Goal: Communication & Community: Participate in discussion

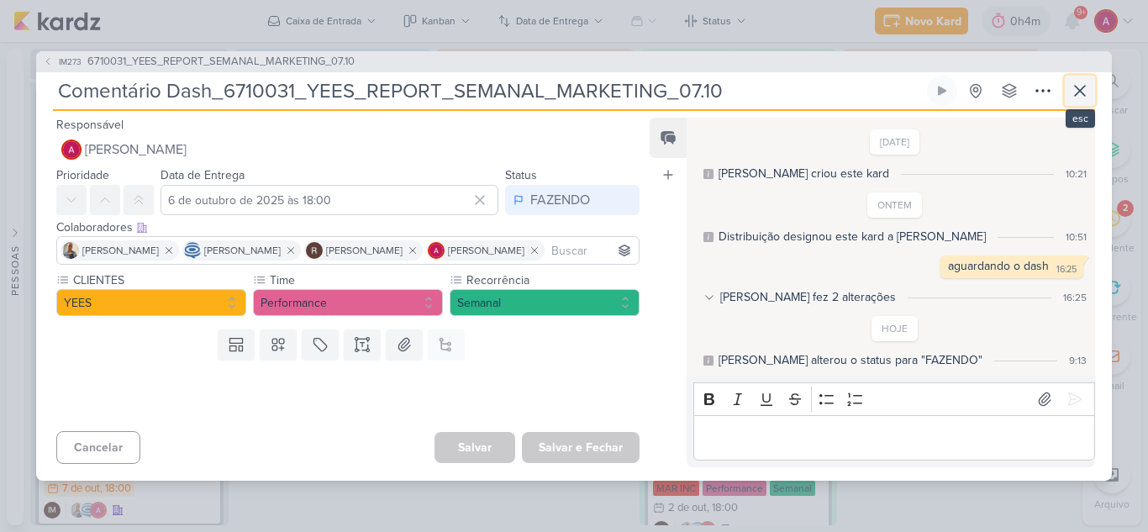
click at [1075, 92] on icon at bounding box center [1080, 91] width 20 height 20
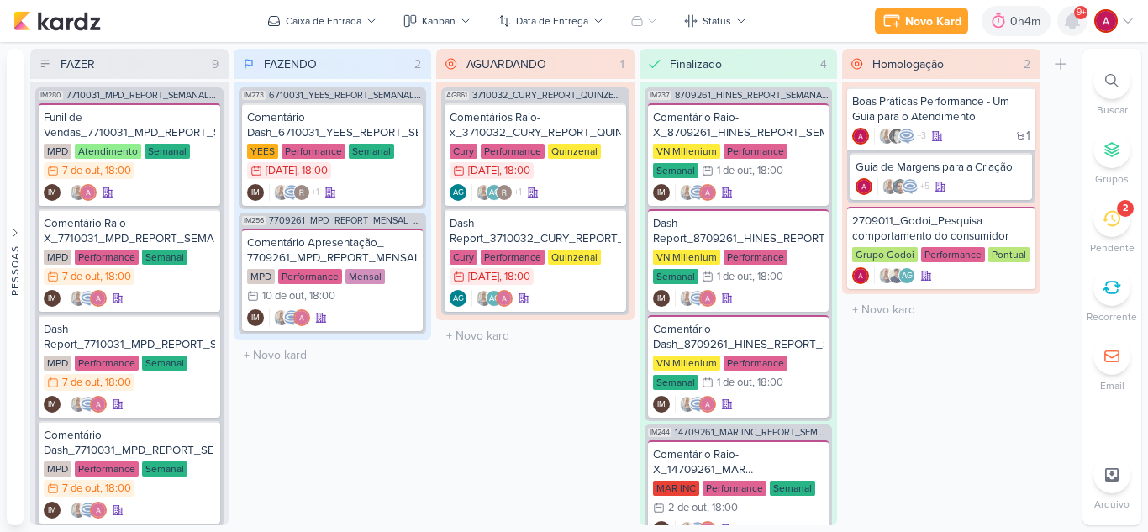
click at [1066, 17] on icon at bounding box center [1072, 21] width 20 height 20
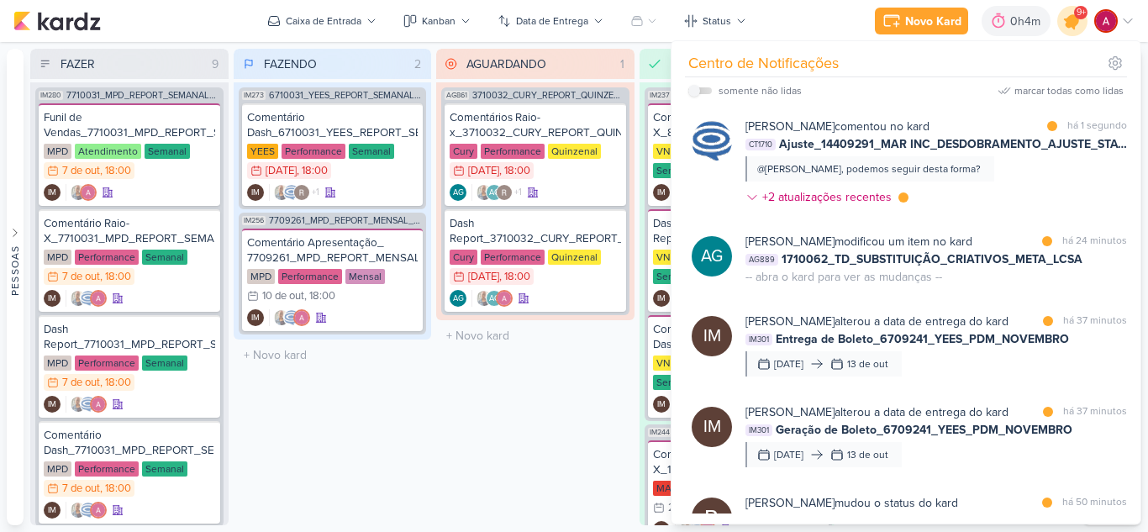
click at [1069, 28] on icon at bounding box center [1072, 21] width 20 height 20
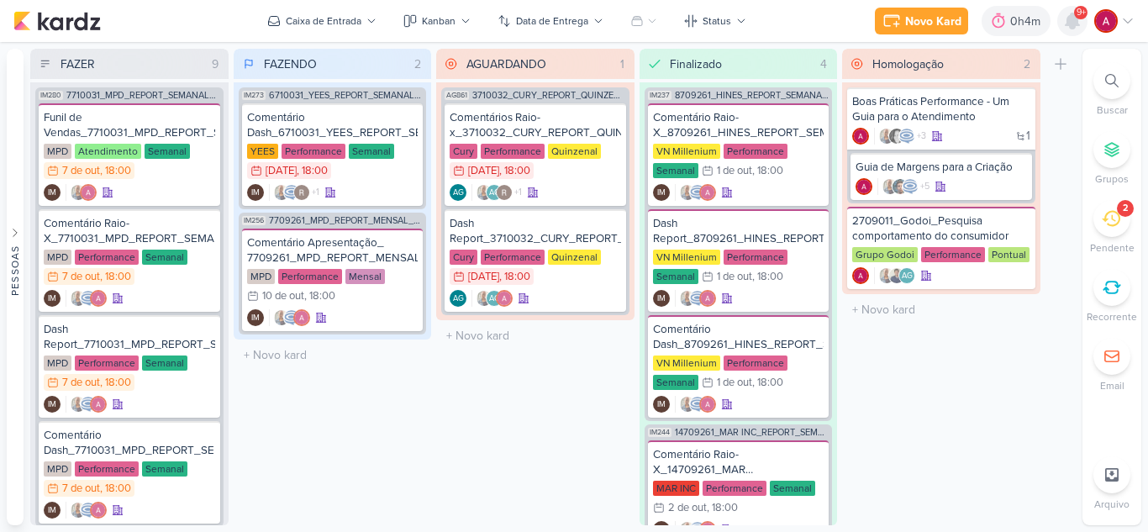
click at [1069, 28] on icon at bounding box center [1072, 21] width 20 height 20
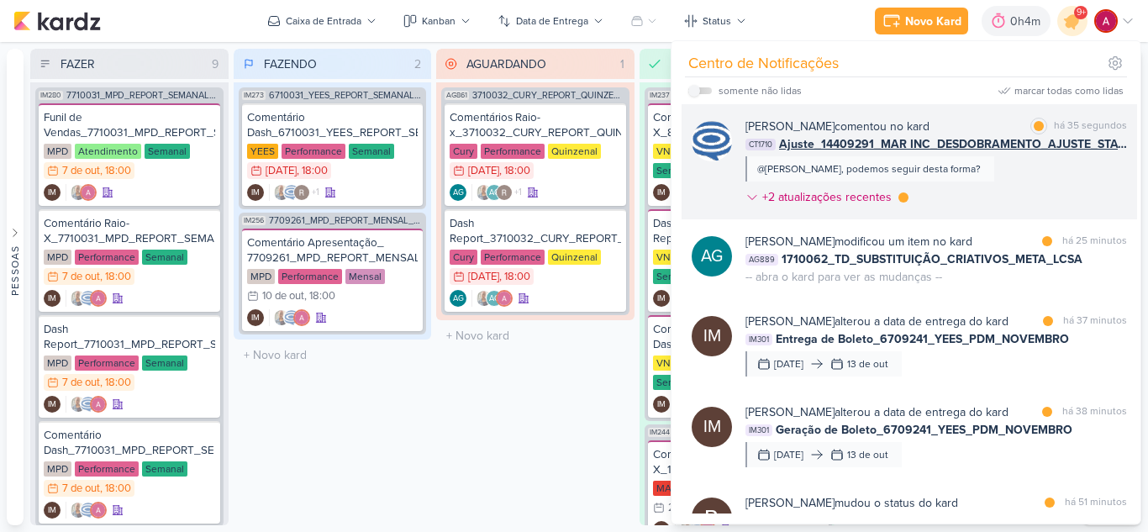
click at [1016, 181] on div "[PERSON_NAME] comentou no kard marcar como lida há 35 segundos CT1710 Ajuste_14…" at bounding box center [936, 165] width 382 height 95
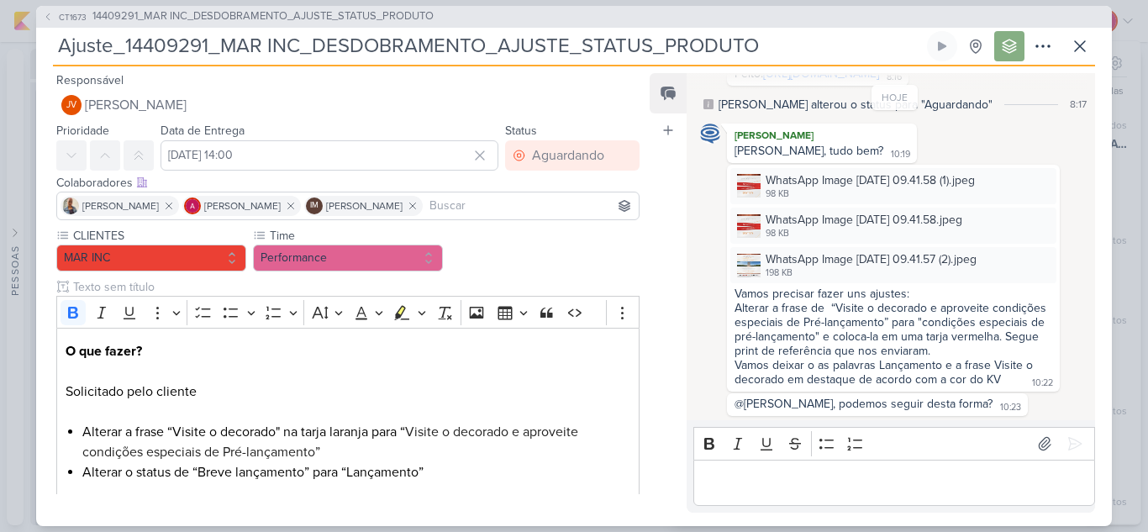
scroll to position [168, 0]
drag, startPoint x: 760, startPoint y: 348, endPoint x: 945, endPoint y: 352, distance: 184.9
click at [945, 352] on div "Alterar a frase de “Visite o decorado e aproveite condições especiais de Pré-la…" at bounding box center [894, 326] width 318 height 57
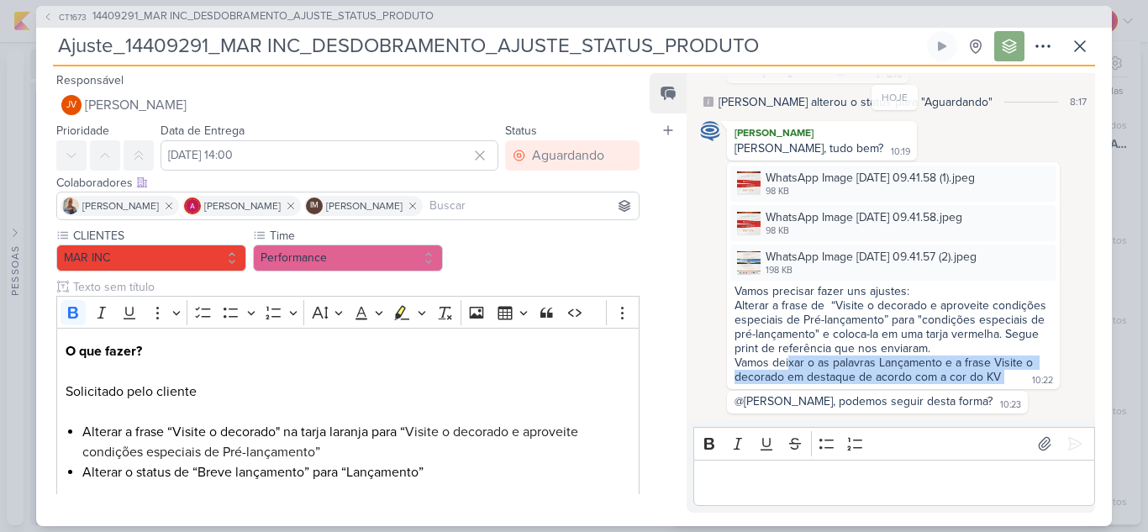
drag, startPoint x: 787, startPoint y: 370, endPoint x: 1006, endPoint y: 377, distance: 218.6
click at [1006, 377] on div "Vamos precisar fazer uns ajustes: Alterar a frase de “Visite o decorado e aprov…" at bounding box center [893, 335] width 326 height 102
click at [748, 261] on img at bounding box center [749, 263] width 24 height 24
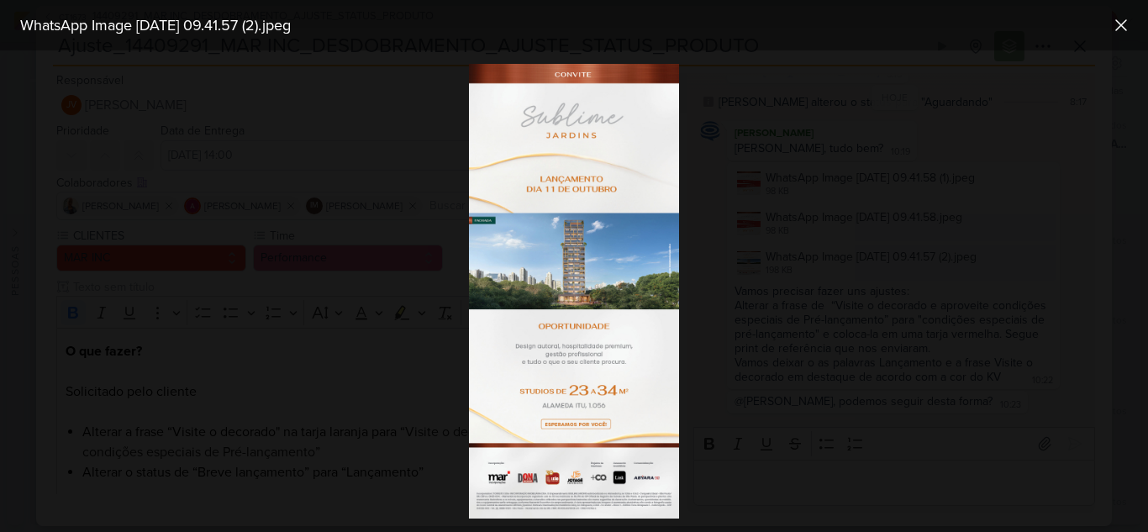
click at [872, 203] on div at bounding box center [574, 291] width 1148 height 482
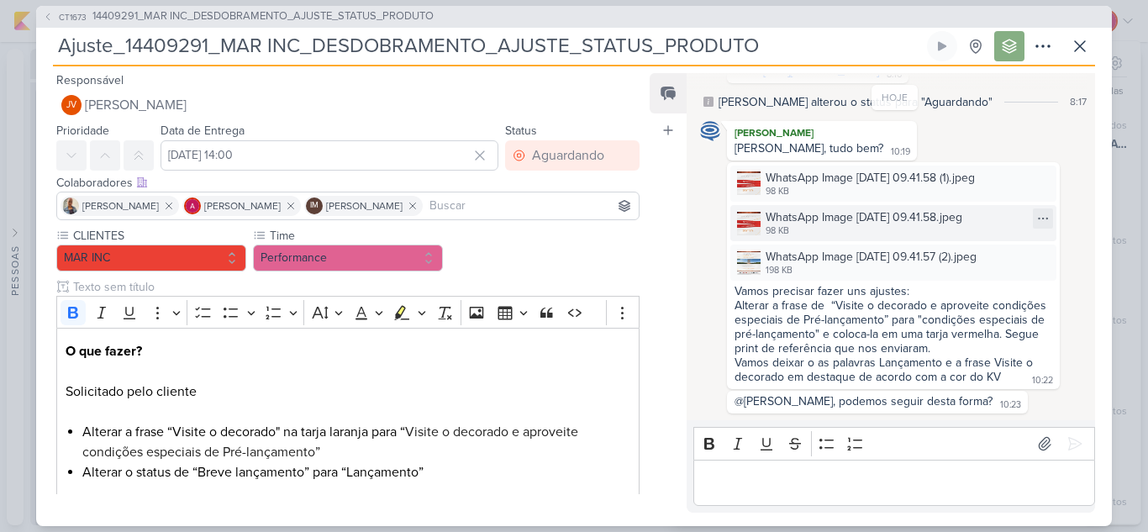
click at [749, 227] on img at bounding box center [749, 224] width 24 height 24
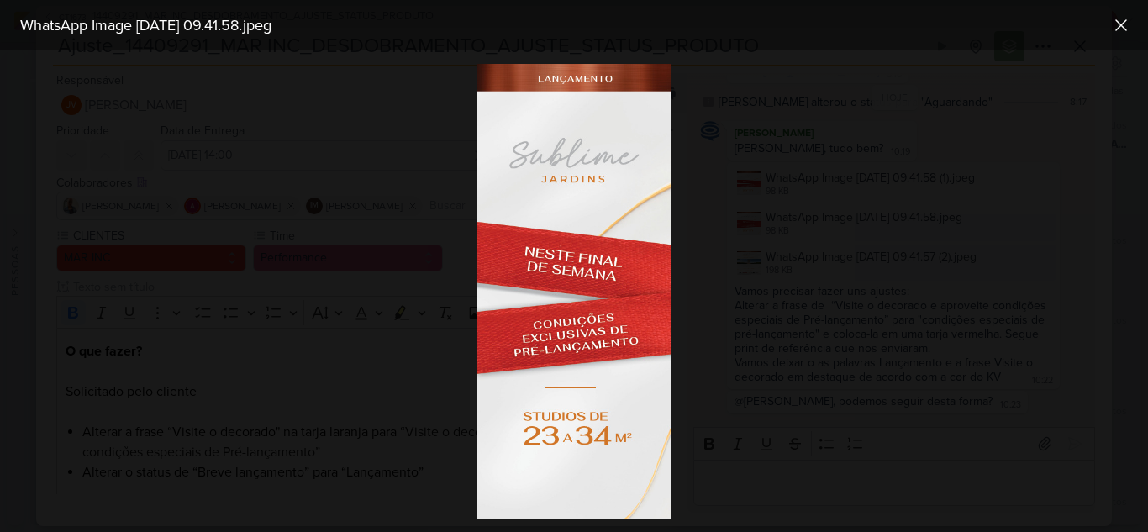
click at [749, 227] on div at bounding box center [574, 291] width 1148 height 482
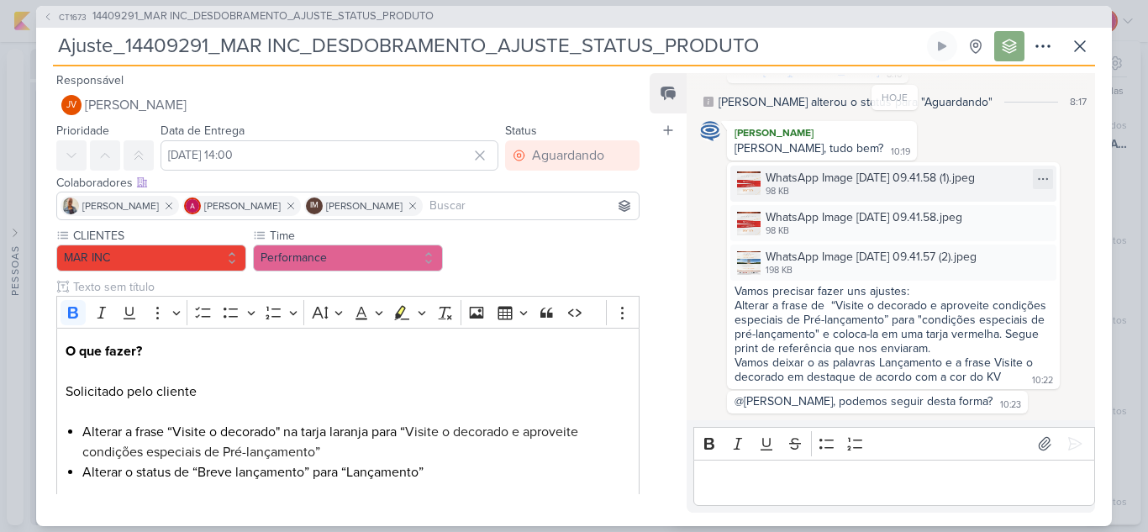
click at [748, 171] on img at bounding box center [749, 183] width 24 height 24
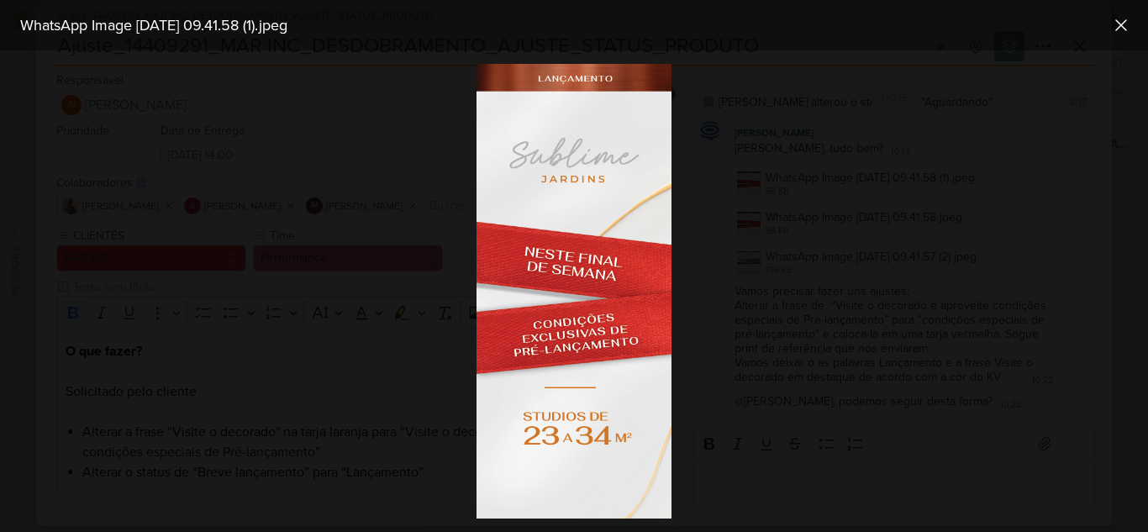
click at [765, 209] on div at bounding box center [574, 291] width 1148 height 482
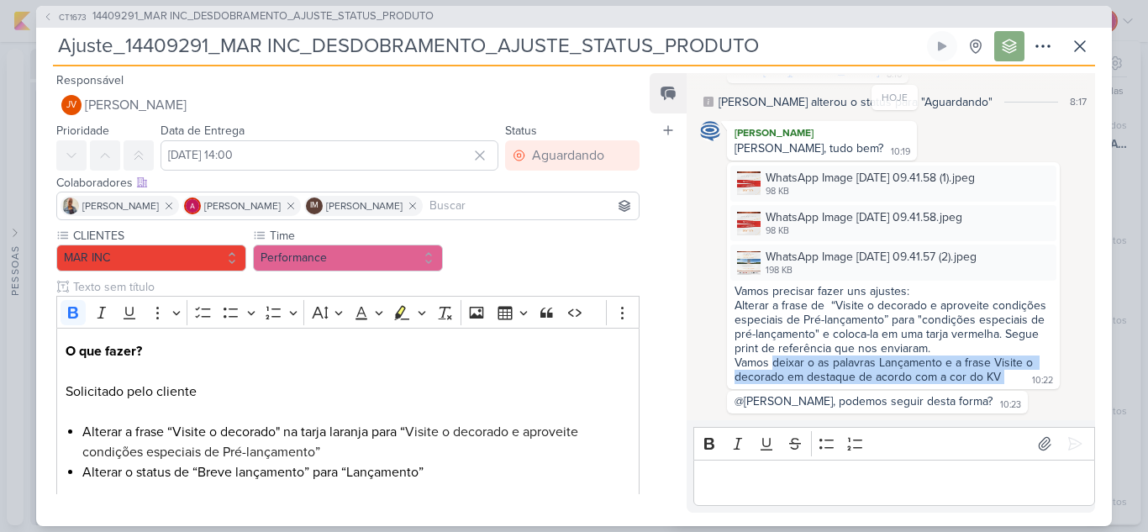
drag, startPoint x: 773, startPoint y: 365, endPoint x: 1003, endPoint y: 380, distance: 230.8
click at [1003, 380] on div "Vamos precisar fazer uns ajustes: Alterar a frase de “Visite o decorado e aprov…" at bounding box center [893, 335] width 326 height 102
click at [751, 234] on img at bounding box center [749, 224] width 24 height 24
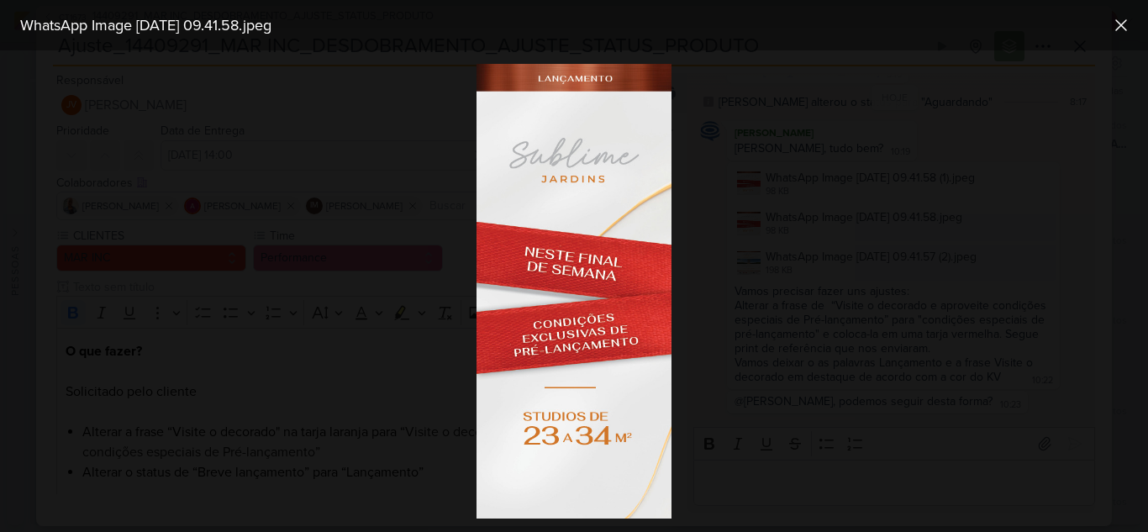
click at [792, 266] on div at bounding box center [574, 291] width 1148 height 482
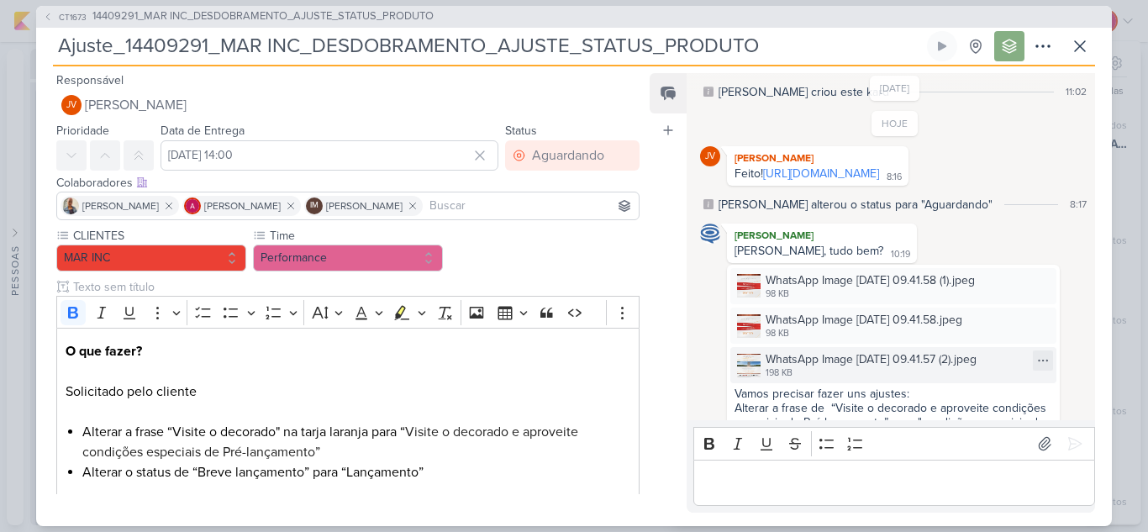
scroll to position [0, 0]
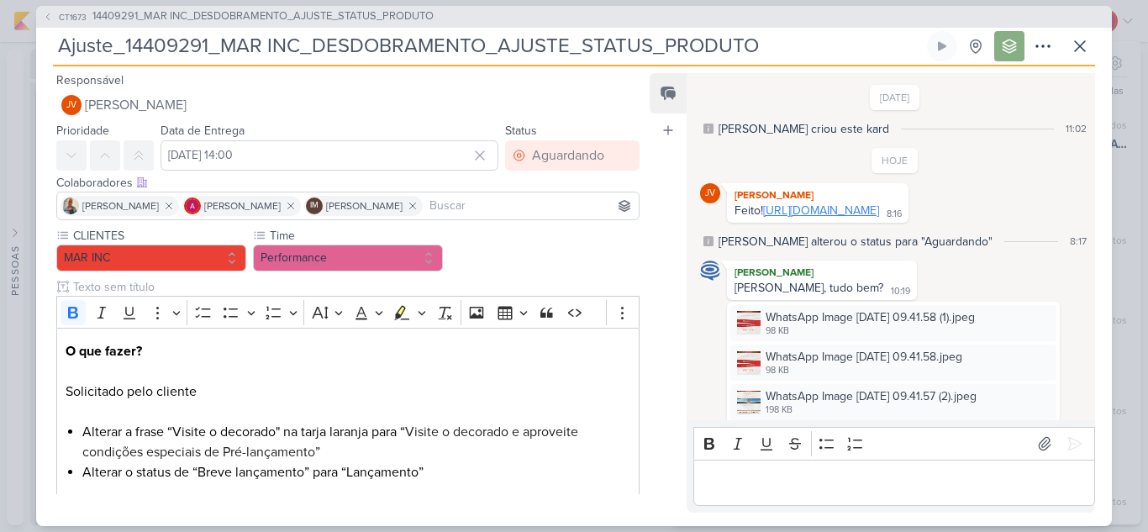
click at [793, 218] on link "[URL][DOMAIN_NAME]" at bounding box center [821, 210] width 116 height 14
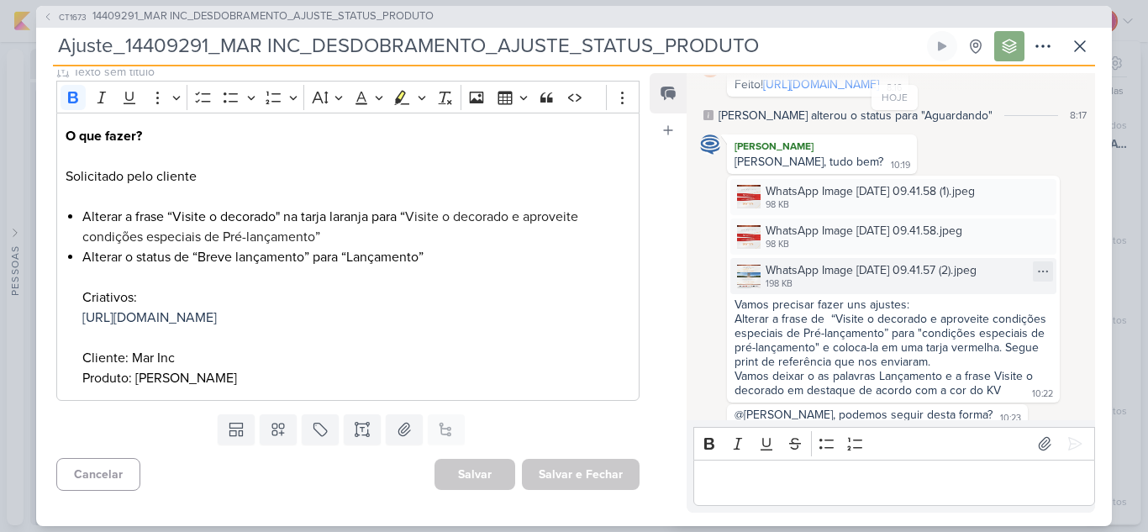
scroll to position [168, 0]
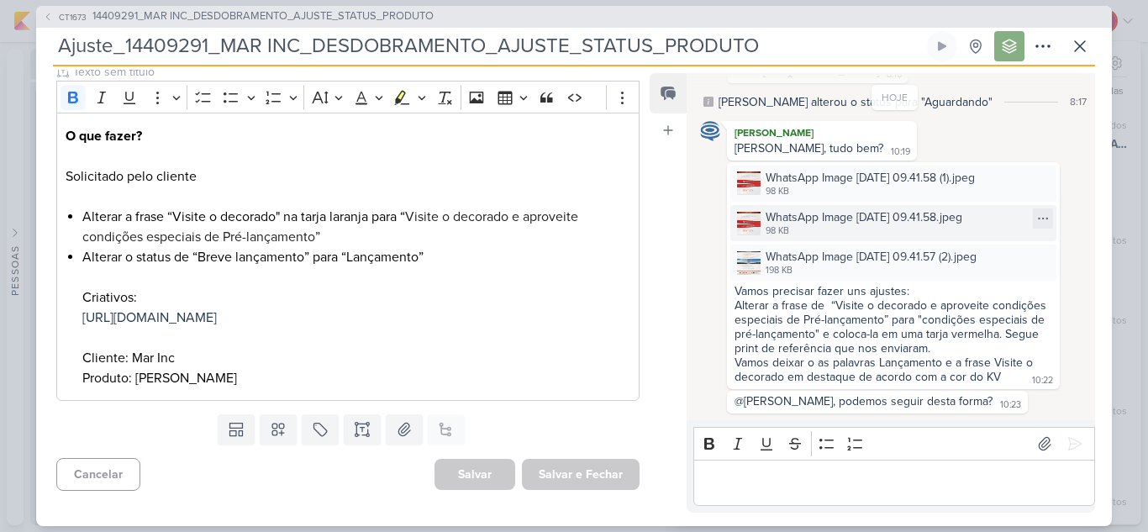
click at [756, 225] on img at bounding box center [749, 224] width 24 height 24
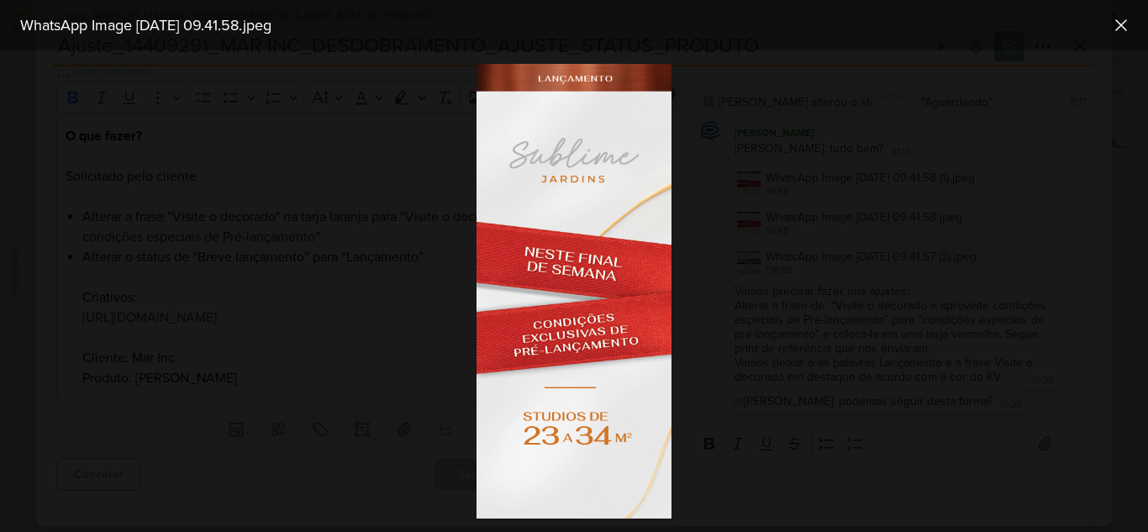
click at [943, 263] on div at bounding box center [574, 291] width 1148 height 482
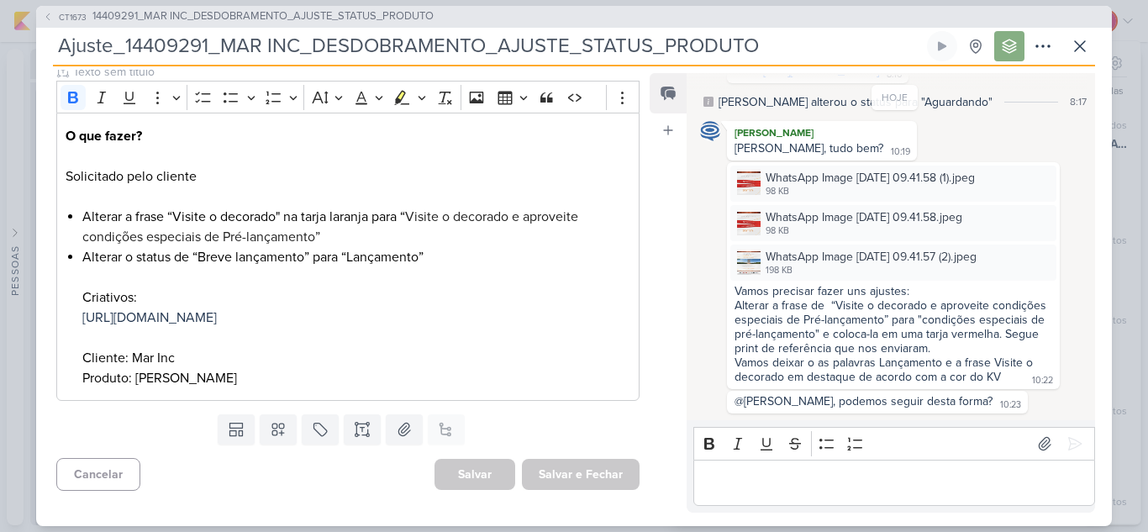
click at [812, 484] on p "Editor editing area: main" at bounding box center [894, 482] width 384 height 20
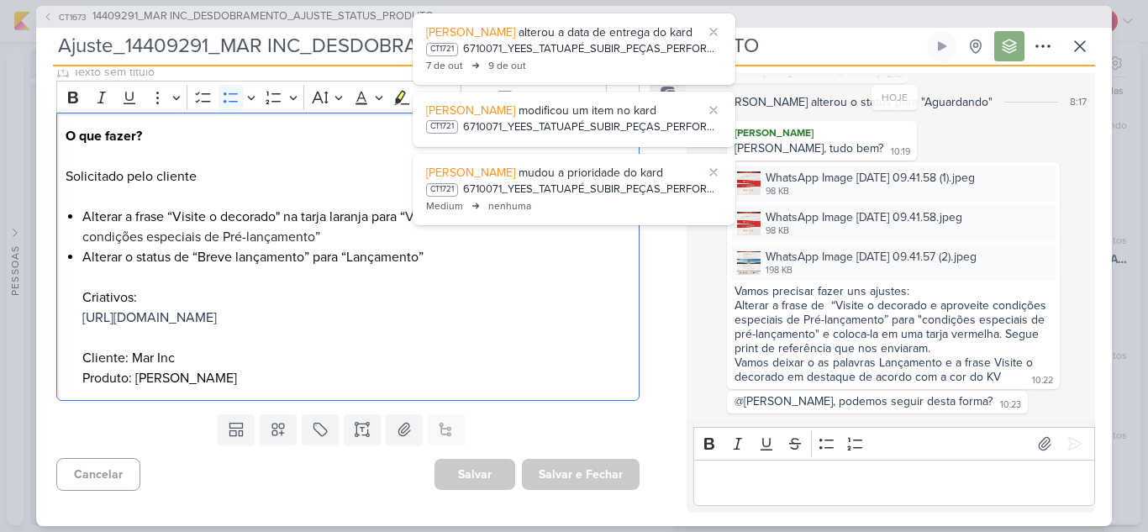
click at [354, 207] on li "Alterar a frase “Visite o decorado" na tarja laranja para “ Visite o decorado e…" at bounding box center [356, 227] width 548 height 40
click at [522, 277] on li "Alterar o status de “Breve lançamento” para “Lançamento” Criativos: [URL][DOMAI…" at bounding box center [356, 317] width 548 height 141
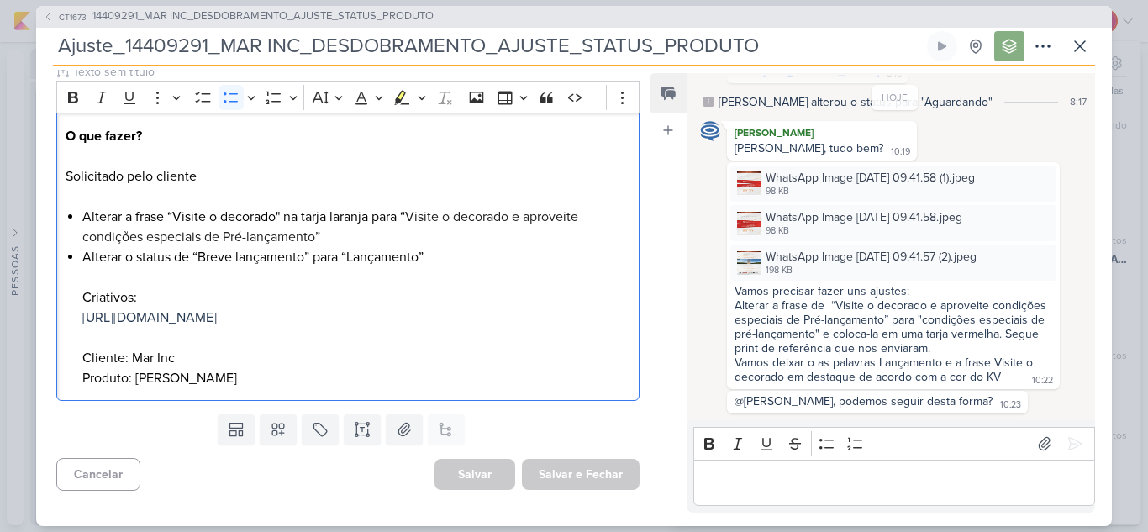
click at [913, 471] on div "Editor editing area: main" at bounding box center [894, 483] width 402 height 46
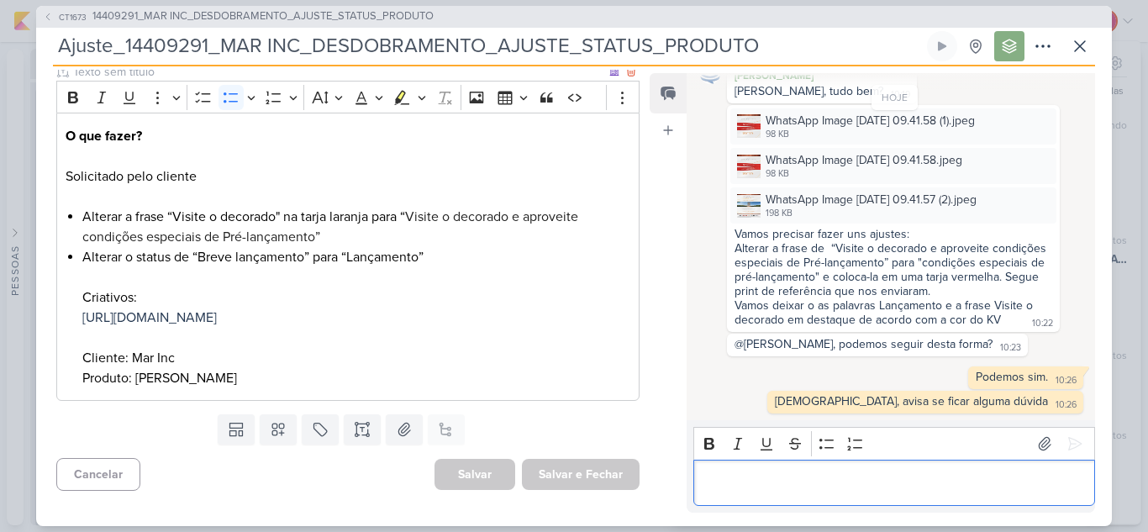
scroll to position [0, 0]
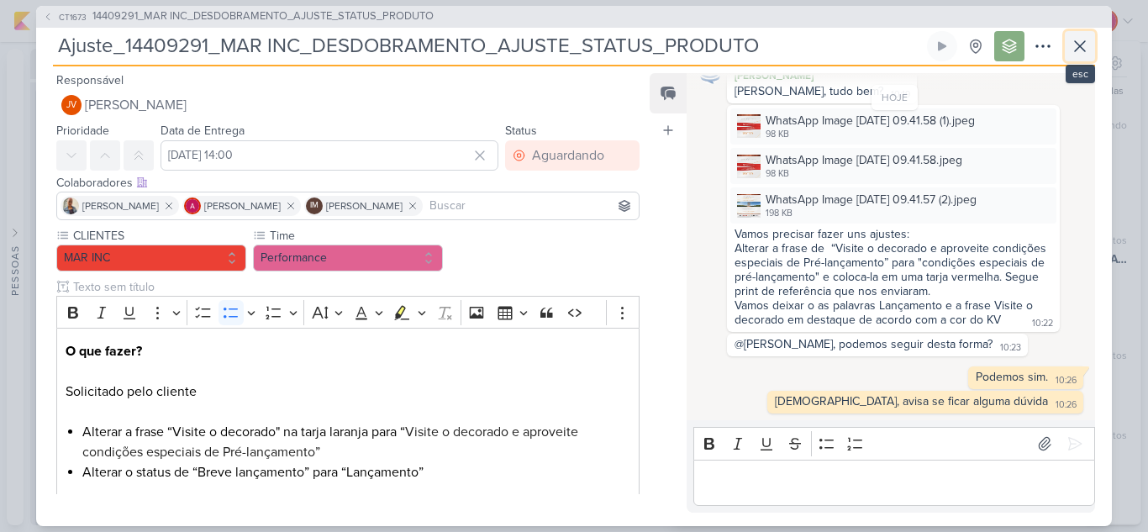
click at [1081, 51] on icon at bounding box center [1080, 46] width 20 height 20
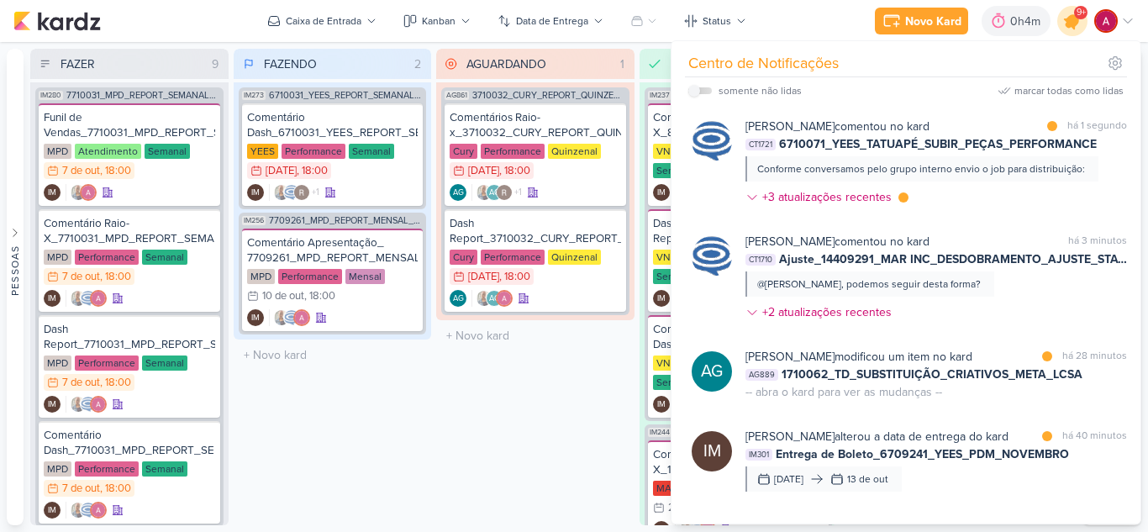
click at [1081, 24] on icon at bounding box center [1072, 21] width 29 height 29
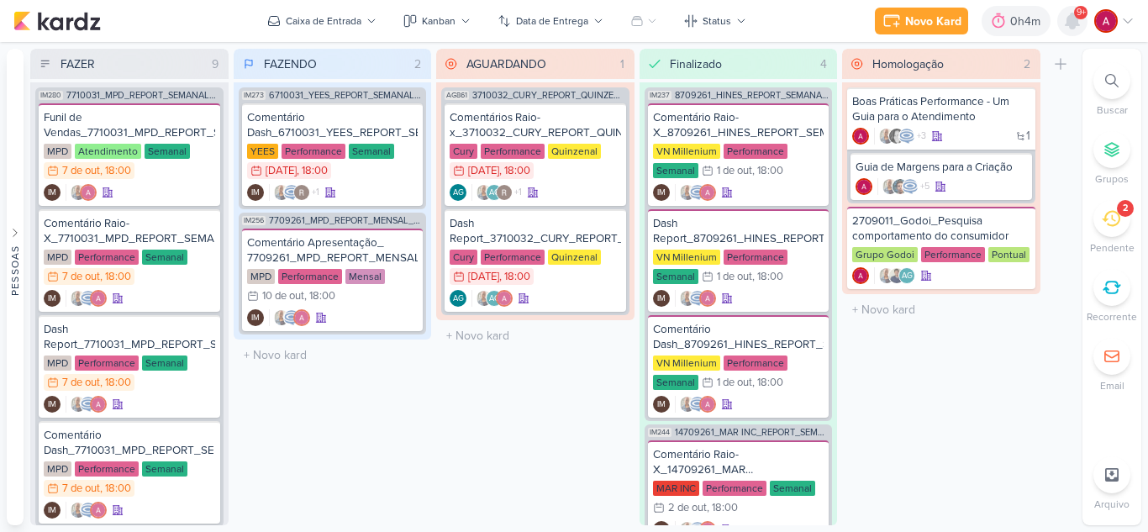
click at [1079, 23] on div at bounding box center [1072, 21] width 30 height 30
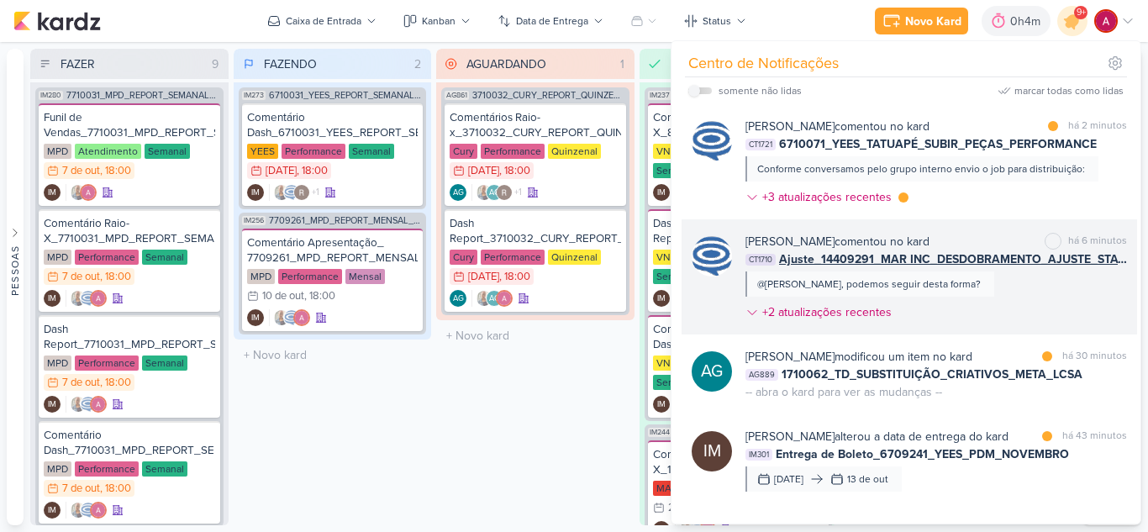
click at [1007, 293] on div "[PERSON_NAME] comentou no kard marcar como não lida há 6 minutos CT1710 Ajuste_…" at bounding box center [936, 280] width 382 height 95
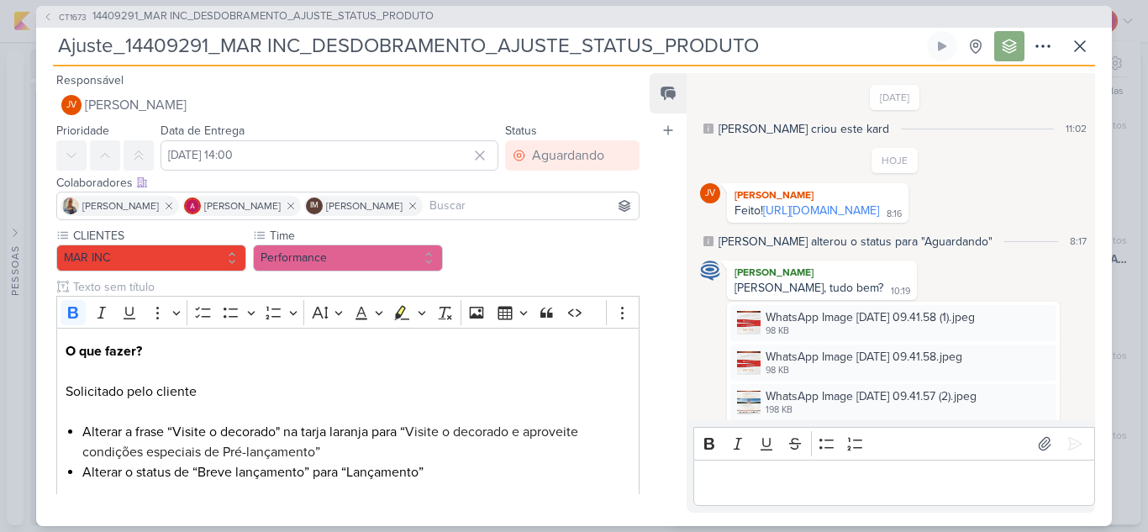
scroll to position [225, 0]
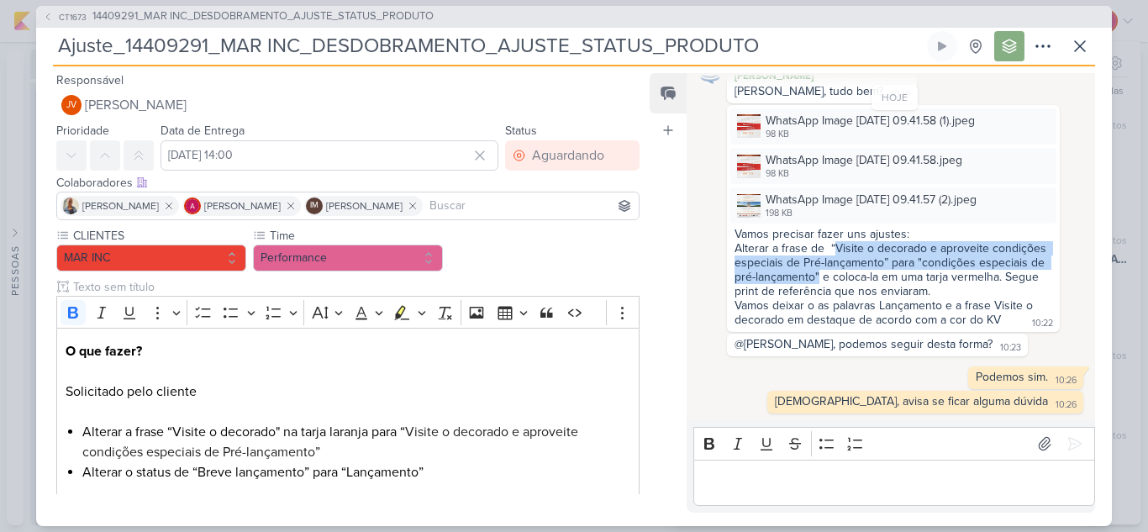
drag, startPoint x: 833, startPoint y: 248, endPoint x: 820, endPoint y: 277, distance: 31.2
click at [820, 277] on div "Alterar a frase de “Visite o decorado e aproveite condições especiais de Pré-la…" at bounding box center [894, 269] width 318 height 57
copy div "Visite o decorado e aproveite condições especiais de Pré-lançamento” para "cond…"
